Goal: Check status: Check status

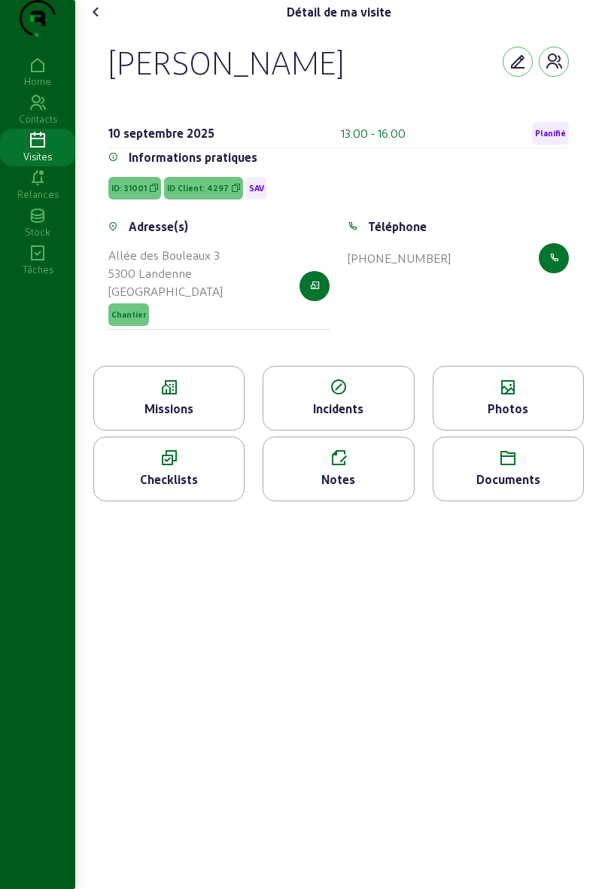
click at [145, 426] on div "Missions" at bounding box center [168, 398] width 151 height 65
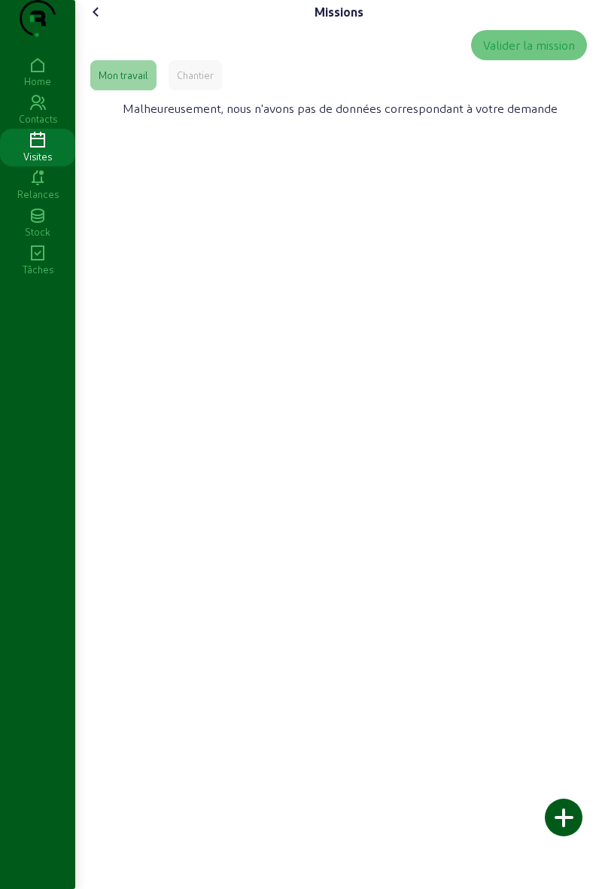
click at [193, 90] on div "Chantier" at bounding box center [195, 75] width 53 height 30
click at [197, 82] on div "Chantier" at bounding box center [195, 76] width 37 height 14
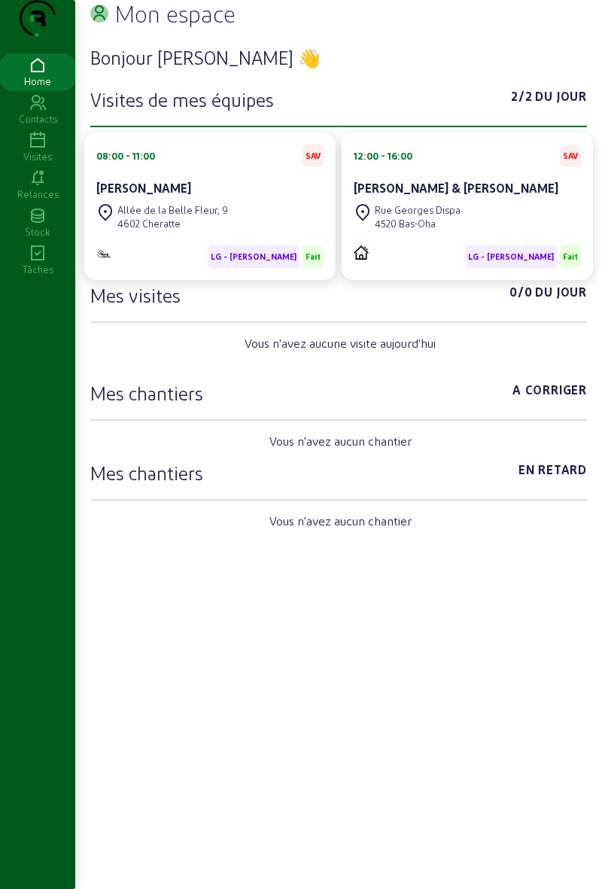
click at [40, 163] on div "Visites" at bounding box center [37, 157] width 75 height 14
